Goal: Go to known website: Access a specific website the user already knows

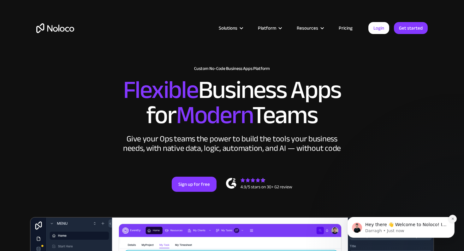
click at [454, 220] on icon "Dismiss notification" at bounding box center [452, 218] width 3 height 3
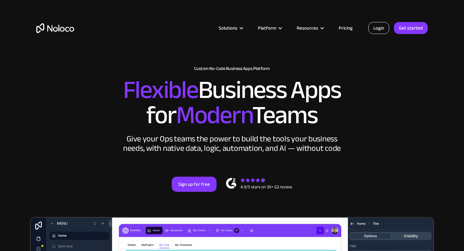
click at [378, 28] on link "Login" at bounding box center [378, 28] width 21 height 12
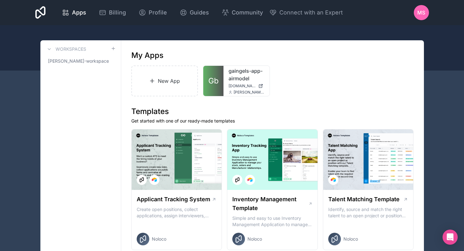
click at [234, 77] on link "gaingels-app-airmodel" at bounding box center [246, 74] width 36 height 15
